Goal: Register for event/course

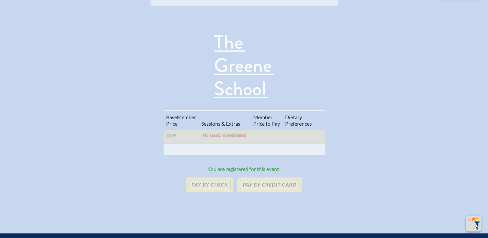
scroll to position [248, 0]
click at [276, 178] on p "Pay by Credit Card" at bounding box center [269, 185] width 64 height 14
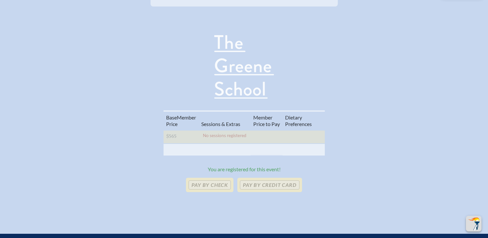
click at [277, 144] on div "Base Memb . er Price Sessions & Extras Member Price to Pay Diet ary Preferences…" at bounding box center [243, 153] width 467 height 102
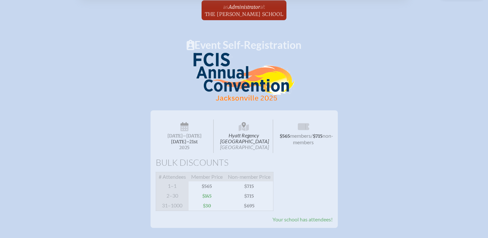
scroll to position [0, 0]
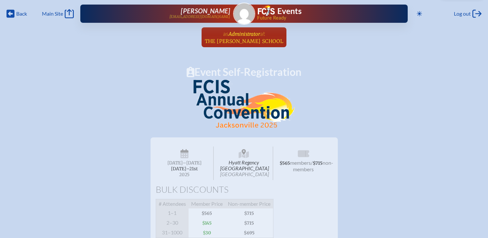
click at [246, 37] on span "at The [PERSON_NAME][GEOGRAPHIC_DATA]" at bounding box center [244, 37] width 79 height 14
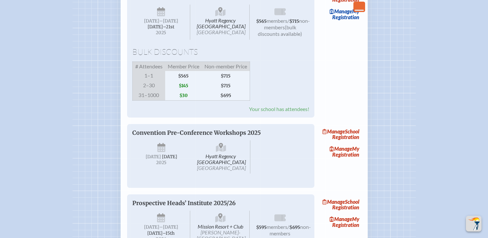
scroll to position [869, 0]
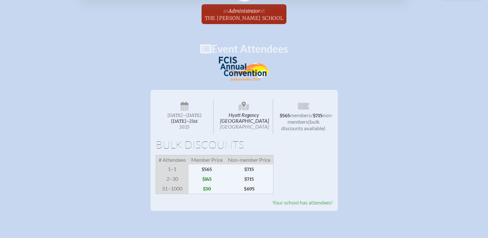
scroll to position [18, 0]
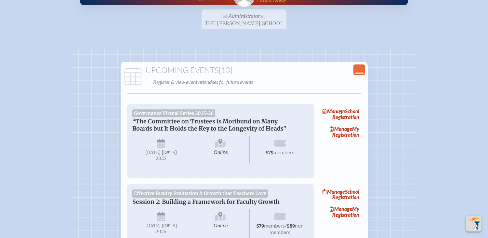
scroll to position [869, 0]
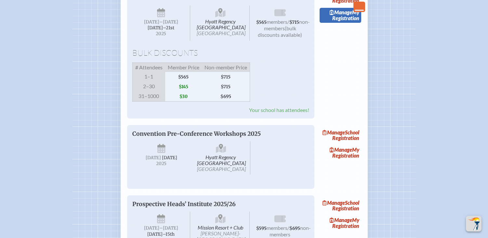
click at [344, 15] on span "Manage" at bounding box center [341, 12] width 22 height 6
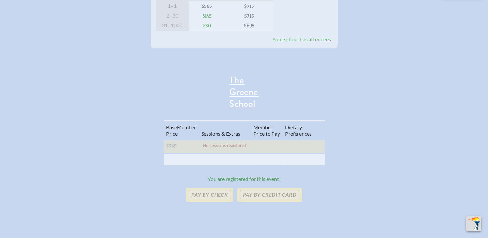
scroll to position [185, 0]
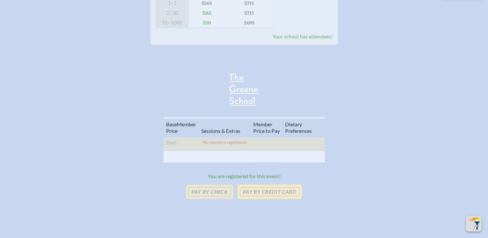
click at [262, 194] on p "Pay by Credit Card" at bounding box center [269, 191] width 64 height 14
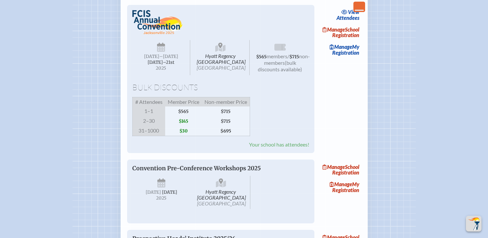
scroll to position [834, 0]
